Goal: Obtain resource: Obtain resource

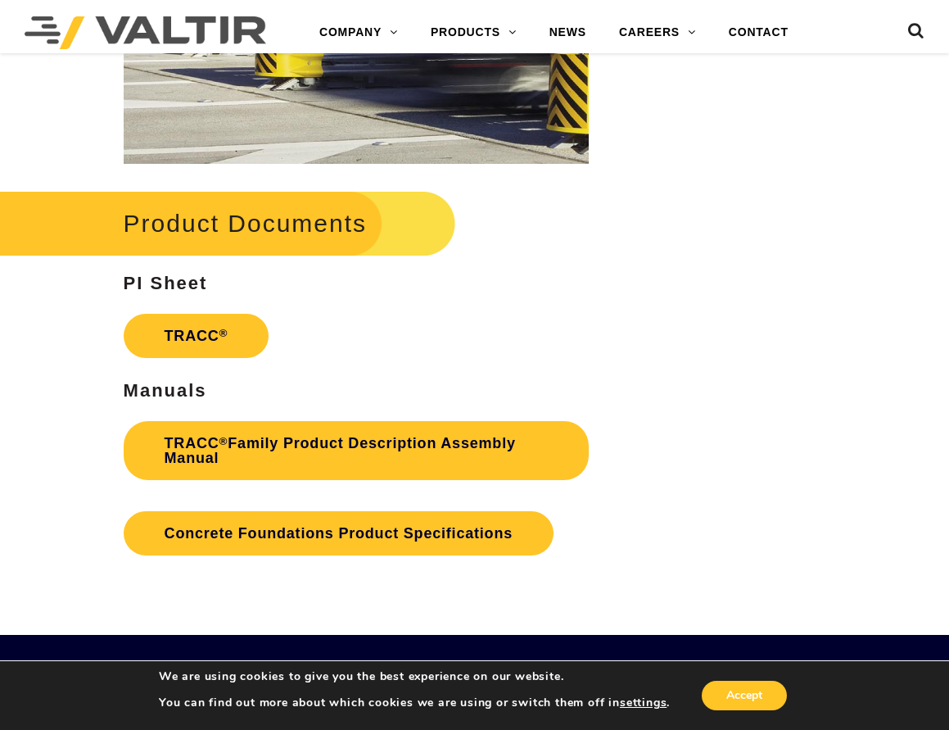
scroll to position [2212, 0]
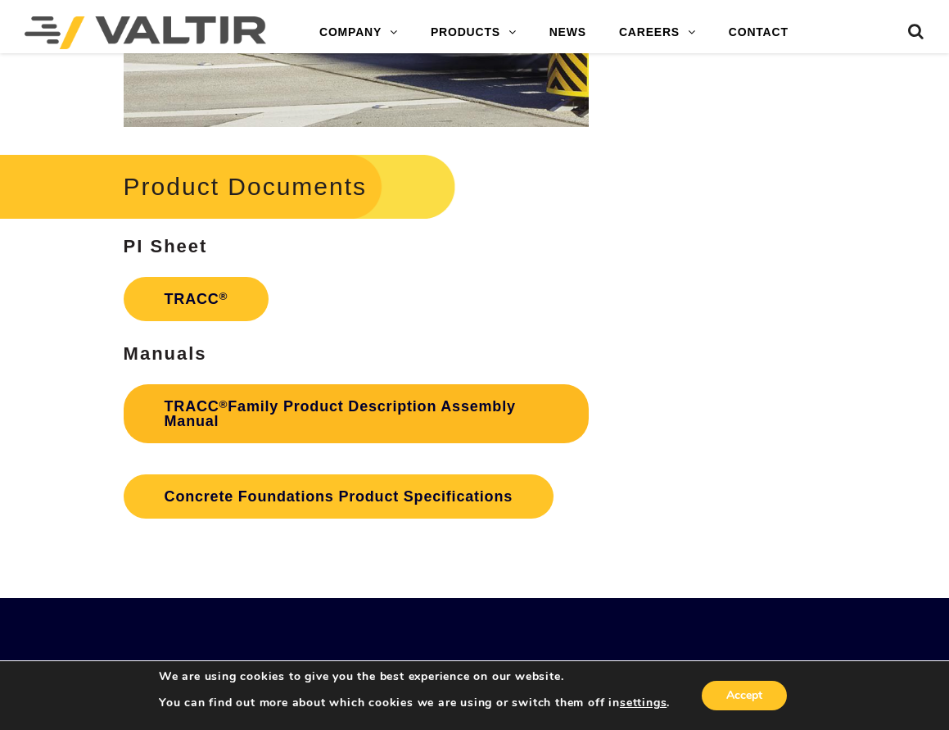
click at [363, 417] on link "TRACC ® Family Product Description Assembly Manual" at bounding box center [356, 413] width 465 height 59
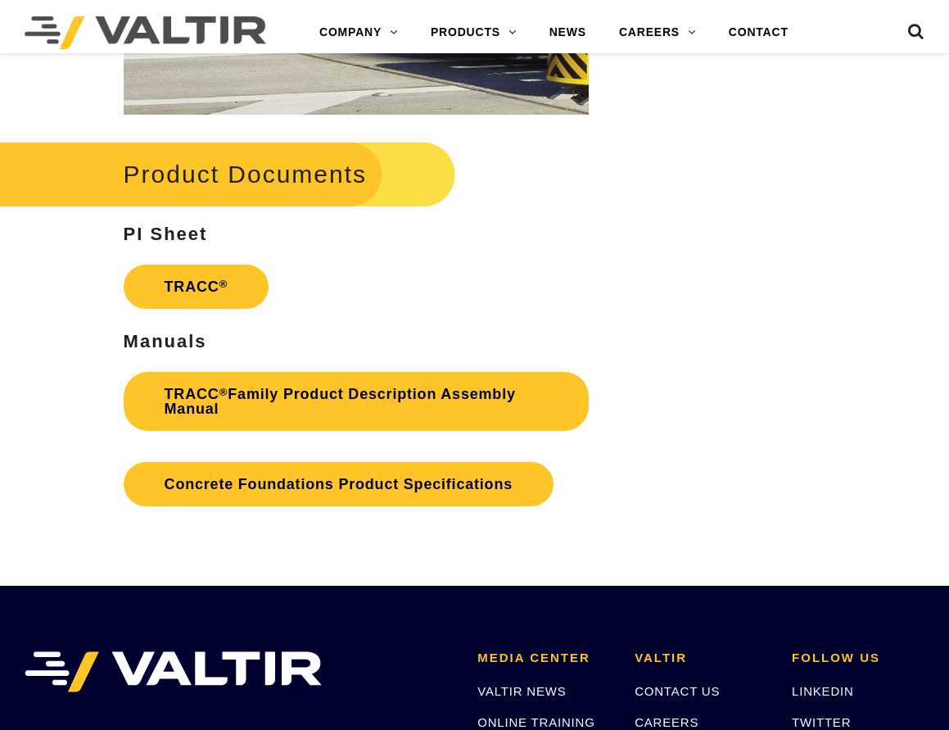
scroll to position [2212, 0]
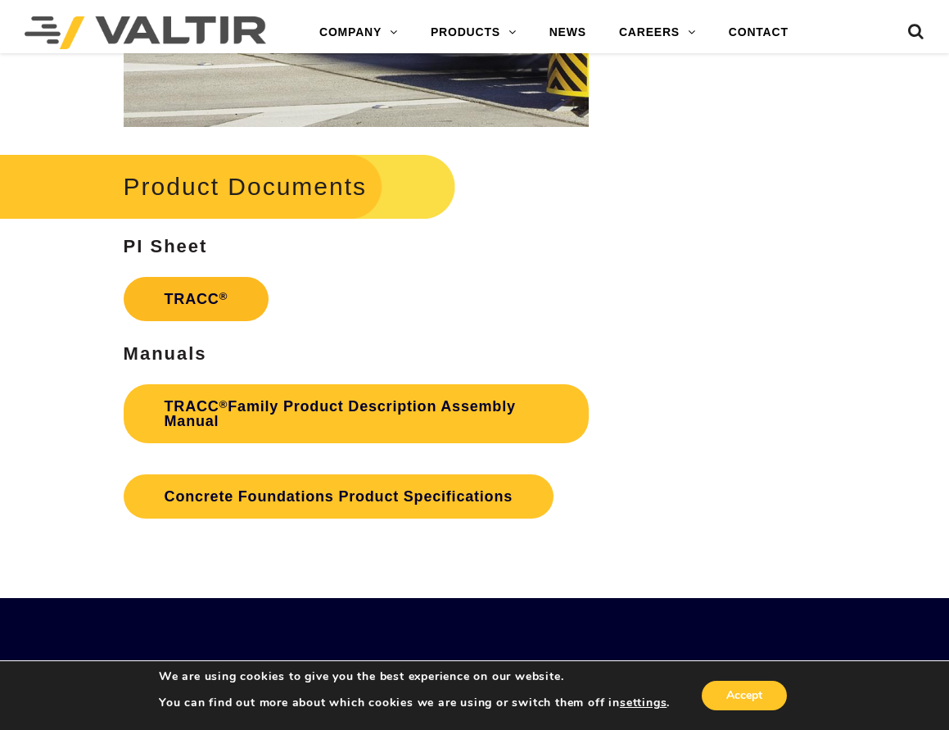
click at [187, 301] on link "TRACC ®" at bounding box center [197, 299] width 146 height 44
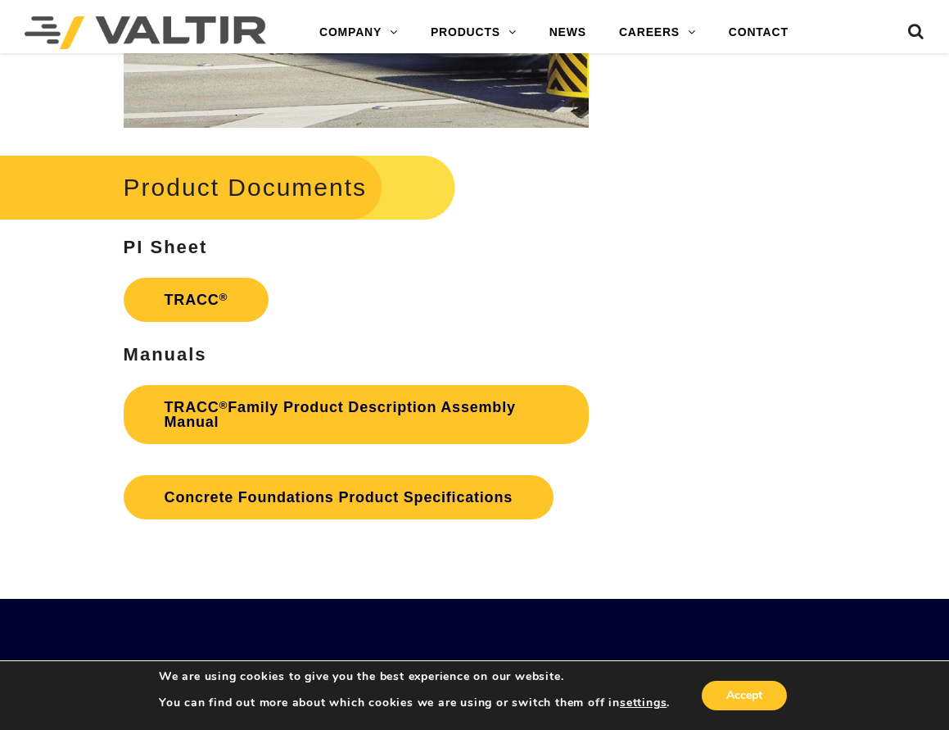
scroll to position [2212, 0]
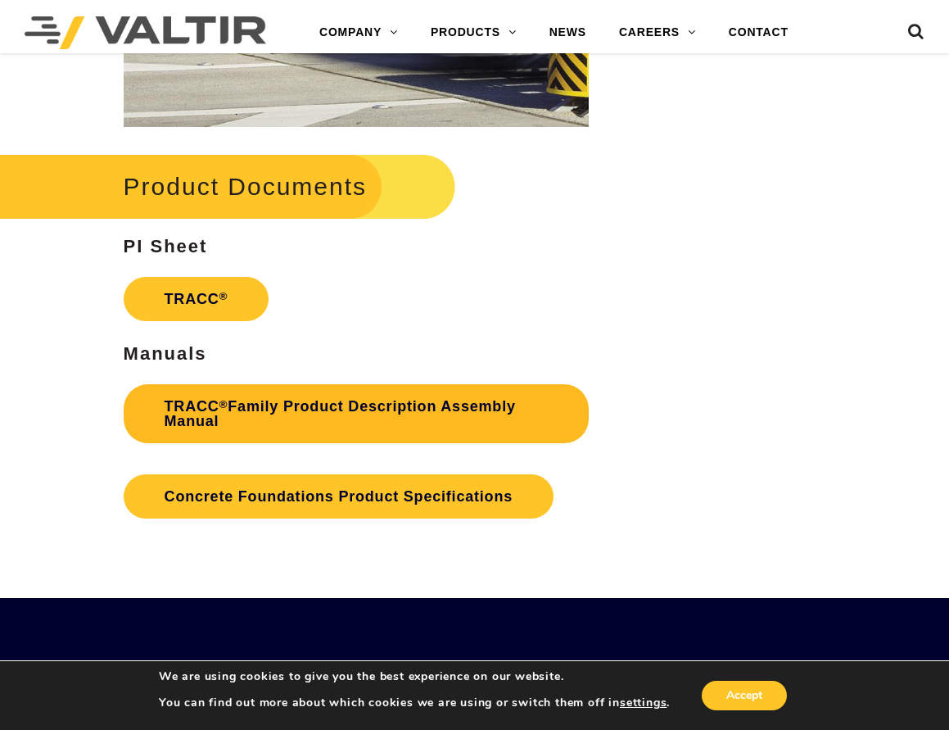
click at [399, 409] on link "TRACC ® Family Product Description Assembly Manual" at bounding box center [356, 413] width 465 height 59
